Goal: Information Seeking & Learning: Find specific fact

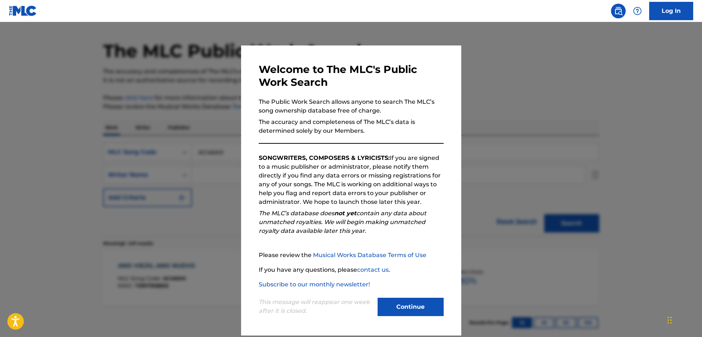
drag, startPoint x: 398, startPoint y: 303, endPoint x: 394, endPoint y: 287, distance: 16.8
click at [399, 303] on button "Continue" at bounding box center [411, 307] width 66 height 18
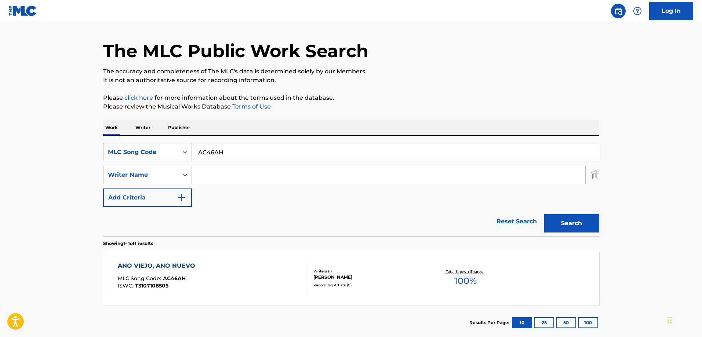
click at [285, 130] on div "Work Writer Publisher" at bounding box center [351, 127] width 496 height 15
click at [281, 152] on input "AC46AH" at bounding box center [395, 152] width 407 height 18
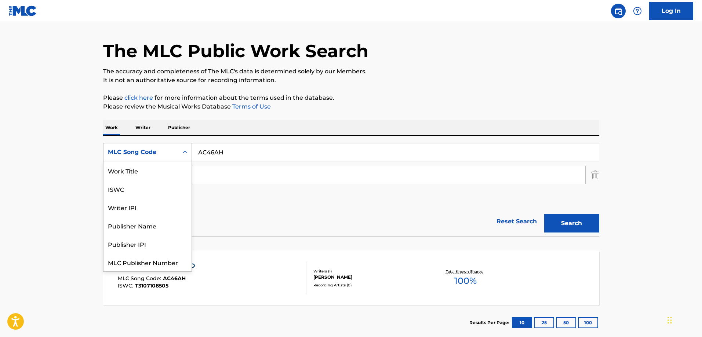
click at [167, 152] on div "MLC Song Code" at bounding box center [141, 152] width 66 height 9
click at [150, 171] on div "Work Title" at bounding box center [147, 170] width 88 height 18
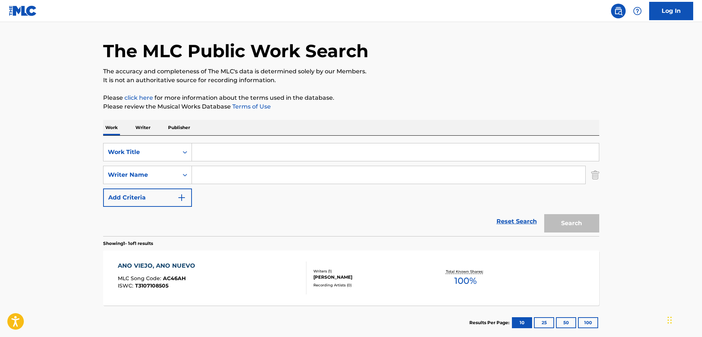
click at [242, 154] on input "Search Form" at bounding box center [395, 152] width 407 height 18
paste input "The Night Before The Battle"
type input "The Night Before The Battle"
click at [250, 181] on input "Search Form" at bounding box center [388, 175] width 393 height 18
paste input "[PERSON_NAME]"
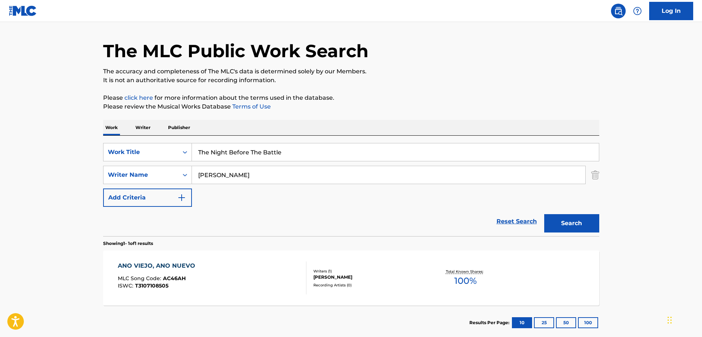
type input "[PERSON_NAME]"
click at [574, 223] on button "Search" at bounding box center [571, 223] width 55 height 18
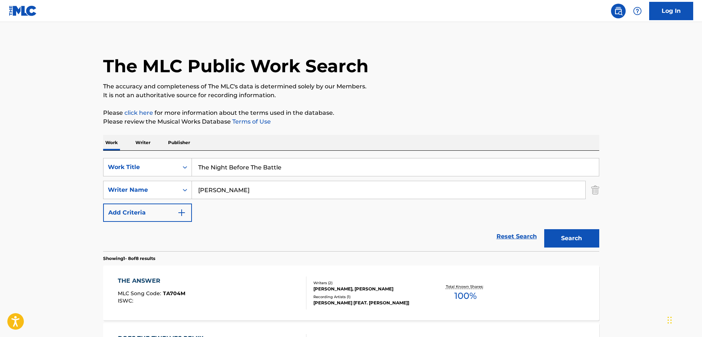
scroll to position [20, 0]
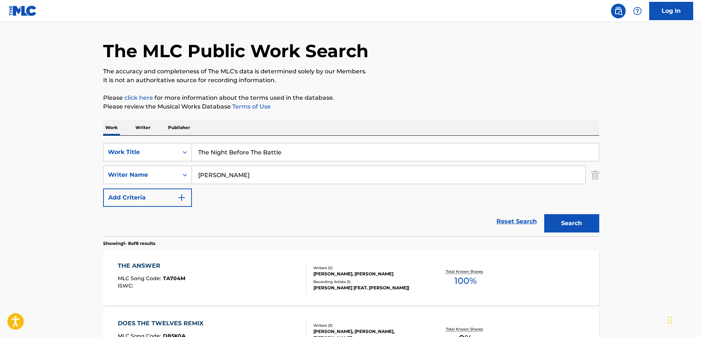
click at [313, 163] on div "SearchWithCriteria3a459c17-83a8-4153-9ab4-ce54764f4c85 Work Title The Night Bef…" at bounding box center [351, 175] width 496 height 64
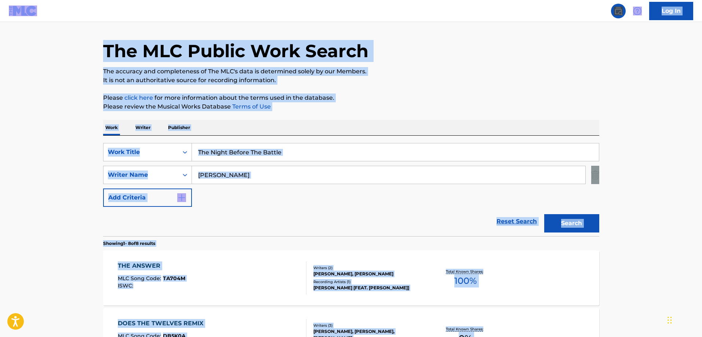
copy body "Loremipsumdol Sitame-Consec Adipi, Elitsedd, eiu Tempo Incididun | Utl etdolo M…"
click at [317, 153] on input "The Night Before The Battle" at bounding box center [395, 152] width 407 height 18
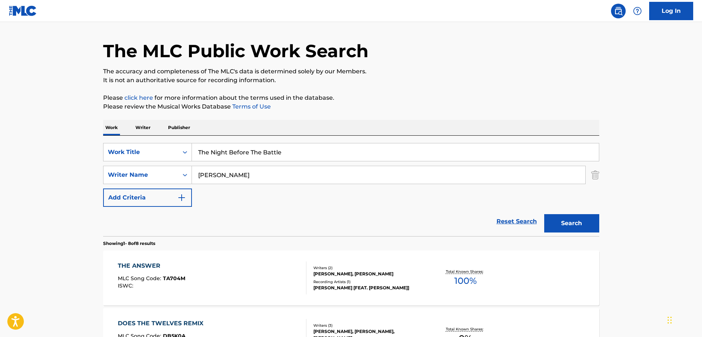
click at [219, 154] on input "The Night Before The Battle" at bounding box center [395, 152] width 407 height 18
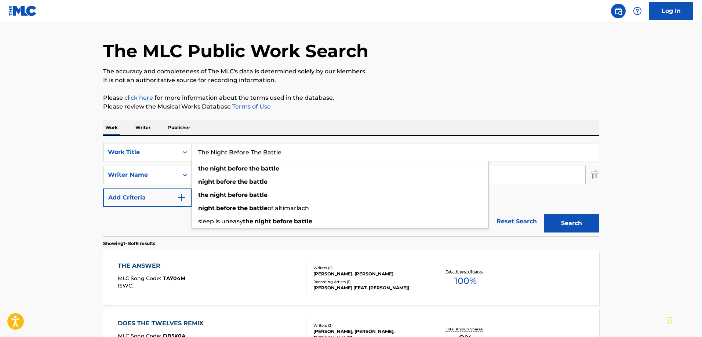
drag, startPoint x: 219, startPoint y: 154, endPoint x: 281, endPoint y: 153, distance: 62.4
click at [281, 153] on input "The Night Before The Battle" at bounding box center [395, 152] width 407 height 18
